Goal: Find specific page/section: Find specific page/section

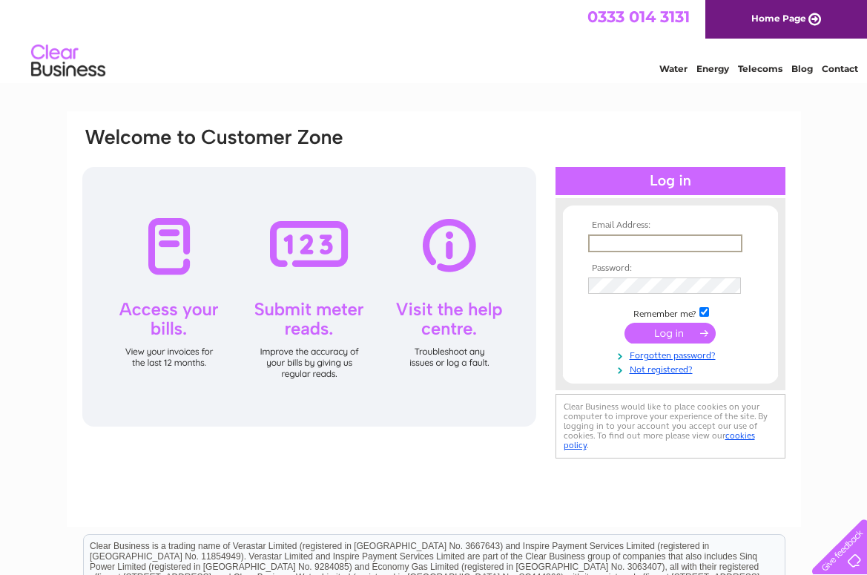
click at [605, 239] on input "text" at bounding box center [665, 243] width 154 height 18
paste input "[PERSON_NAME][EMAIL_ADDRESS][PERSON_NAME][DOMAIN_NAME]"
type input "[PERSON_NAME][EMAIL_ADDRESS][PERSON_NAME][DOMAIN_NAME]"
click at [625, 323] on input "submit" at bounding box center [670, 333] width 91 height 21
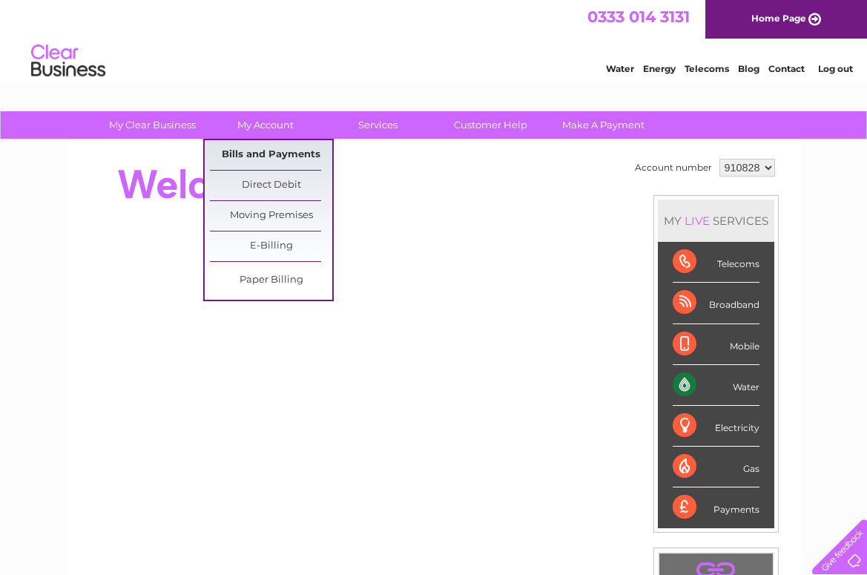
click at [277, 154] on link "Bills and Payments" at bounding box center [271, 155] width 122 height 30
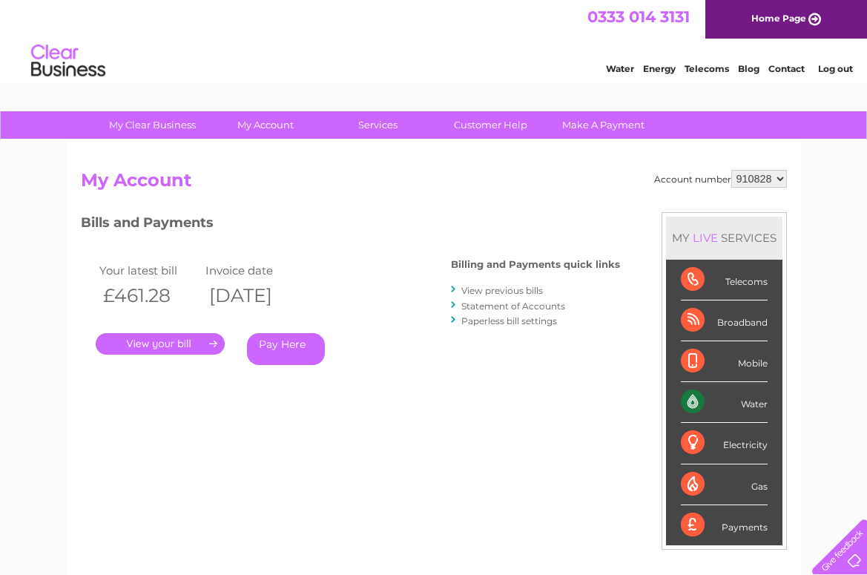
click at [133, 341] on link "." at bounding box center [160, 344] width 129 height 22
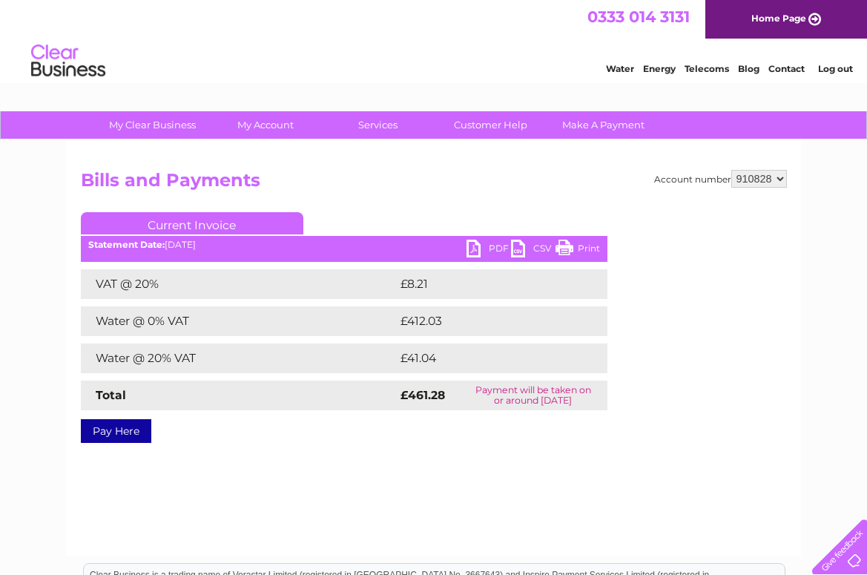
click at [474, 249] on link "PDF" at bounding box center [489, 251] width 45 height 22
